Goal: Transaction & Acquisition: Purchase product/service

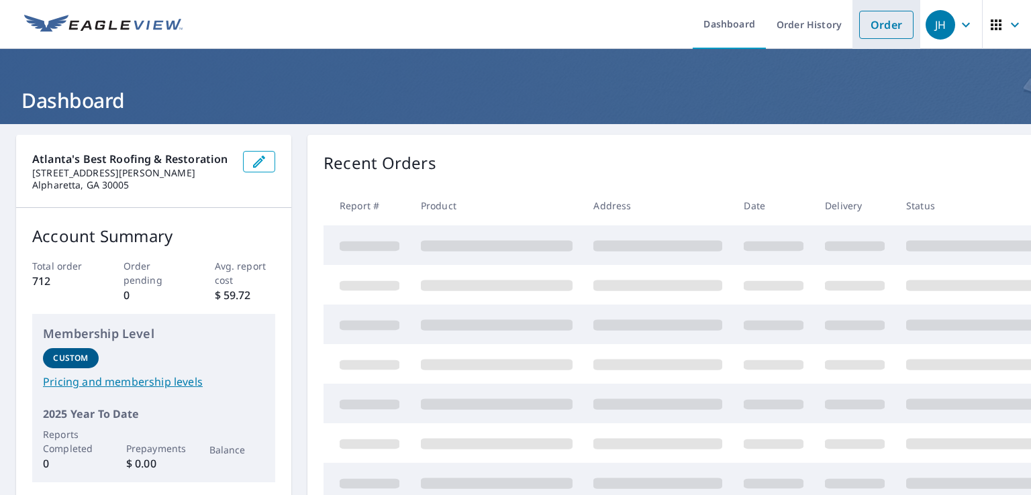
click at [879, 30] on link "Order" at bounding box center [886, 25] width 54 height 28
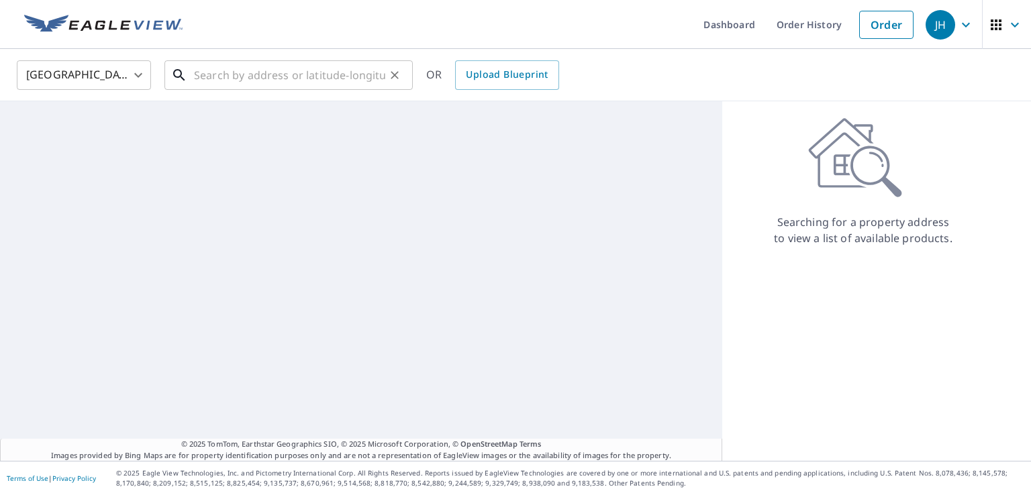
click at [330, 71] on input "text" at bounding box center [289, 75] width 191 height 38
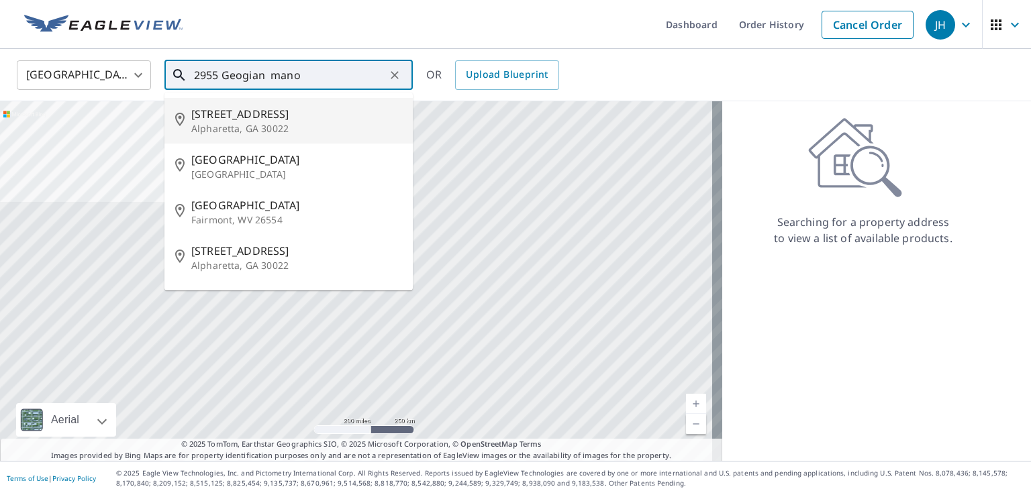
click at [278, 129] on p "Alpharetta, GA 30022" at bounding box center [296, 128] width 211 height 13
type input "[STREET_ADDRESS][PERSON_NAME]"
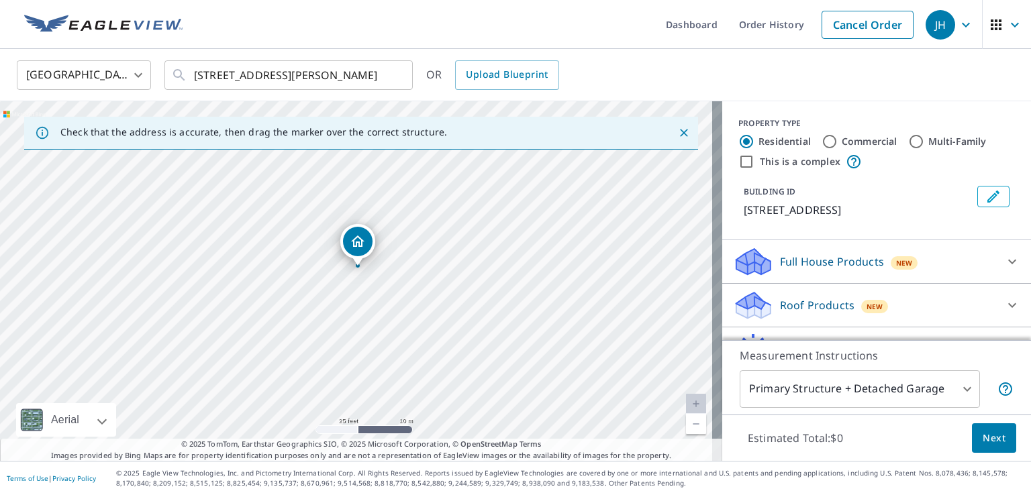
drag, startPoint x: 370, startPoint y: 252, endPoint x: 366, endPoint y: 288, distance: 36.5
click at [366, 288] on div "[STREET_ADDRESS][PERSON_NAME]" at bounding box center [361, 281] width 722 height 360
drag, startPoint x: 524, startPoint y: 226, endPoint x: 499, endPoint y: 286, distance: 64.4
click at [499, 286] on div "[STREET_ADDRESS][PERSON_NAME]" at bounding box center [361, 281] width 722 height 360
drag, startPoint x: 463, startPoint y: 314, endPoint x: 494, endPoint y: 269, distance: 55.1
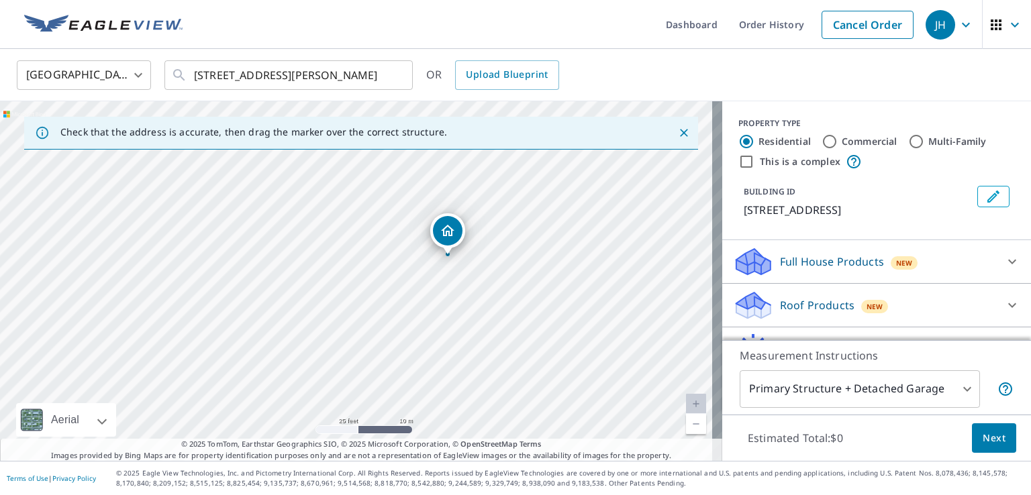
click at [494, 269] on div "[STREET_ADDRESS][PERSON_NAME]" at bounding box center [361, 281] width 722 height 360
click at [958, 26] on icon "button" at bounding box center [966, 25] width 16 height 16
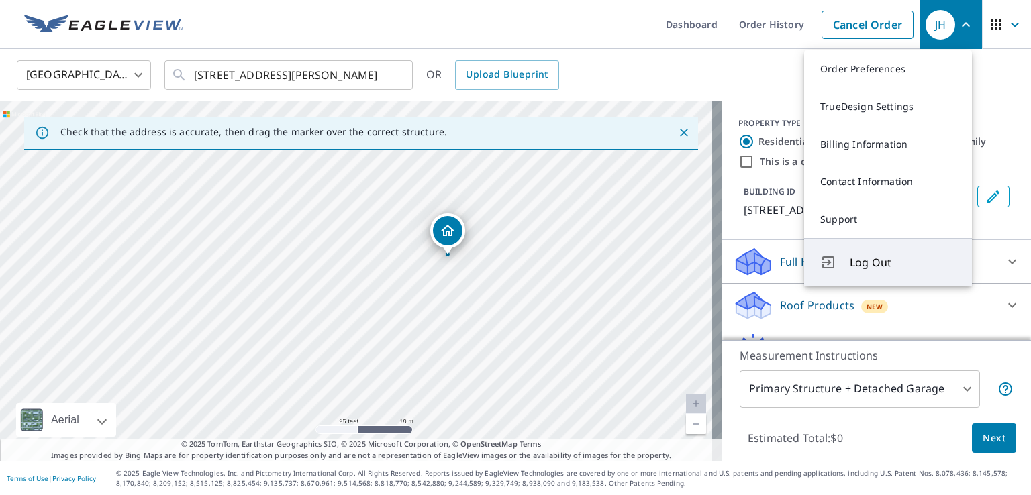
click at [867, 262] on span "Log Out" at bounding box center [903, 262] width 106 height 16
